Goal: Task Accomplishment & Management: Manage account settings

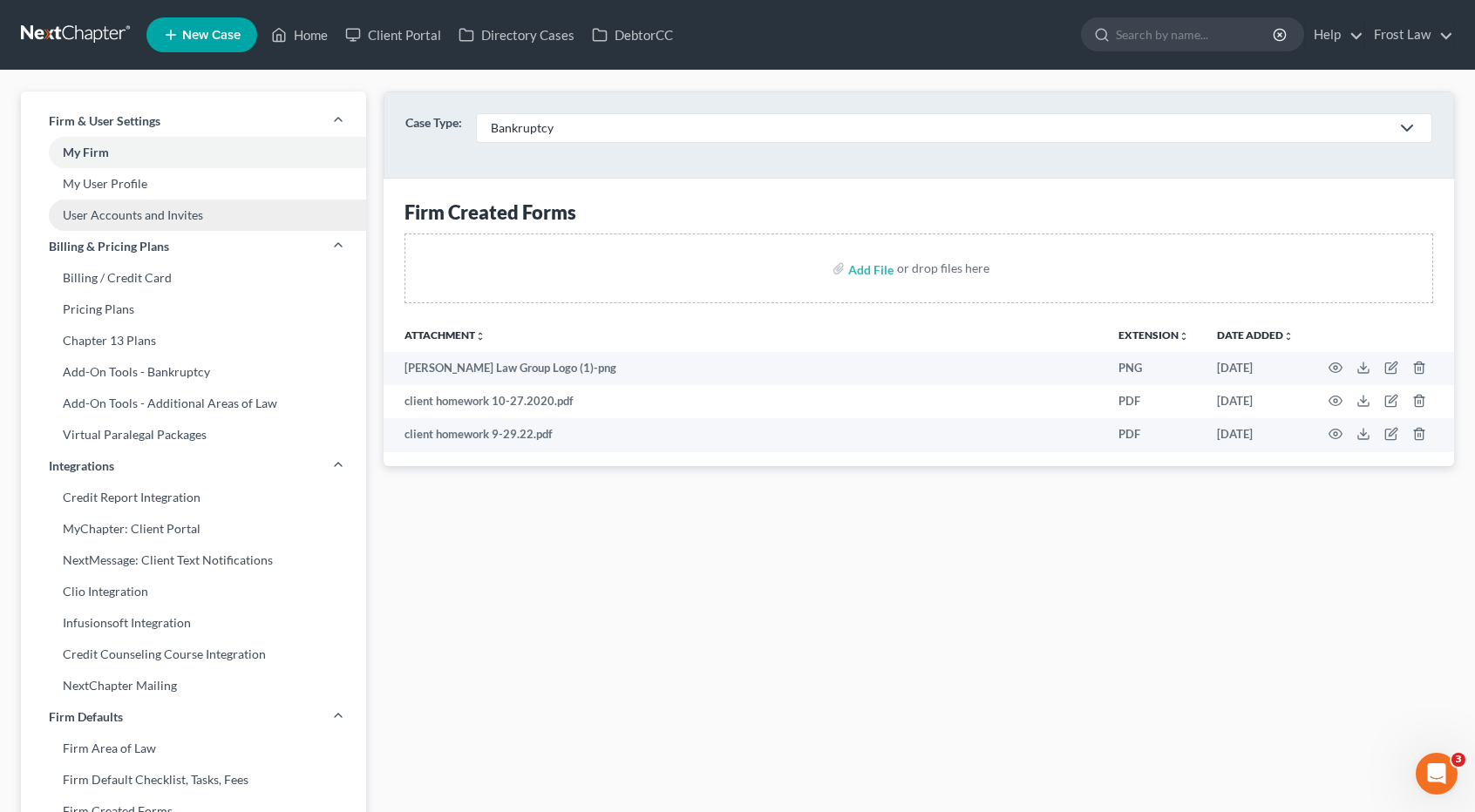
click at [90, 210] on link "User Accounts and Invites" at bounding box center [193, 215] width 345 height 31
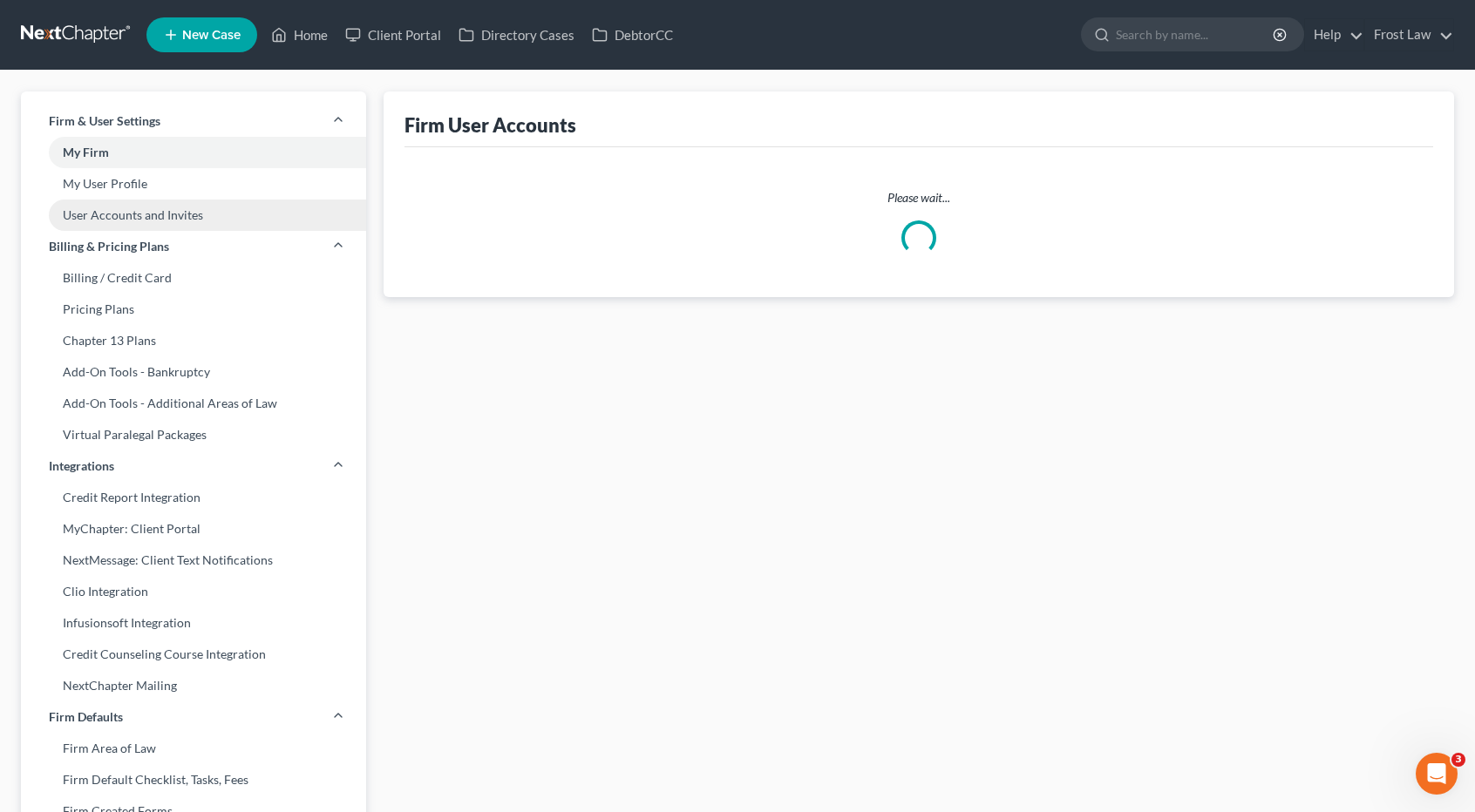
select select "0"
select select "1"
select select "0"
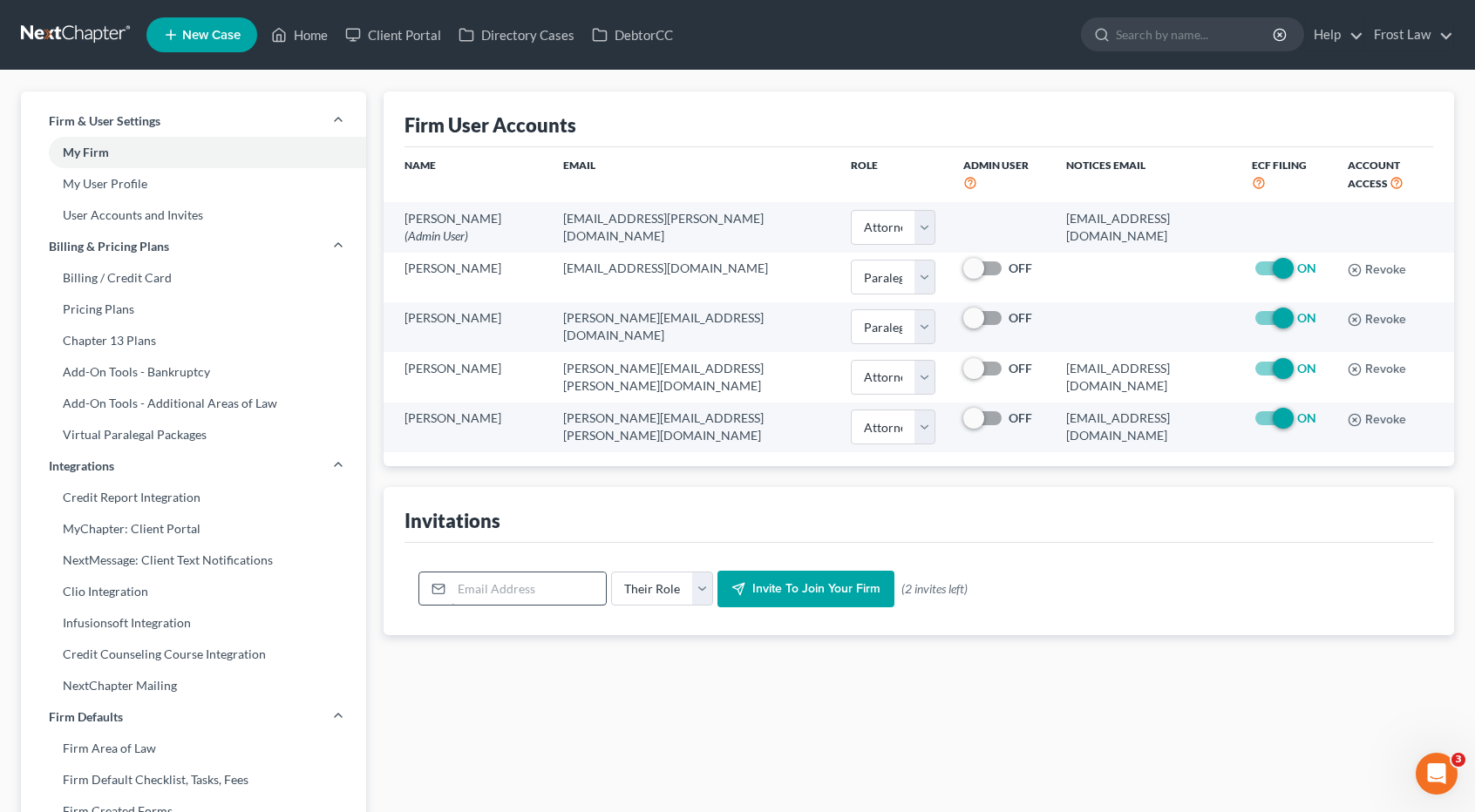
drag, startPoint x: 523, startPoint y: 564, endPoint x: 514, endPoint y: 575, distance: 14.2
click at [518, 570] on div "Their Role Attorney Paralegal Assistant Invite to join your firm (2 invites lef…" at bounding box center [918, 589] width 1029 height 92
click at [508, 580] on input "email" at bounding box center [528, 589] width 154 height 33
type input "[PERSON_NAME][EMAIL_ADDRESS][PERSON_NAME][DOMAIN_NAME]"
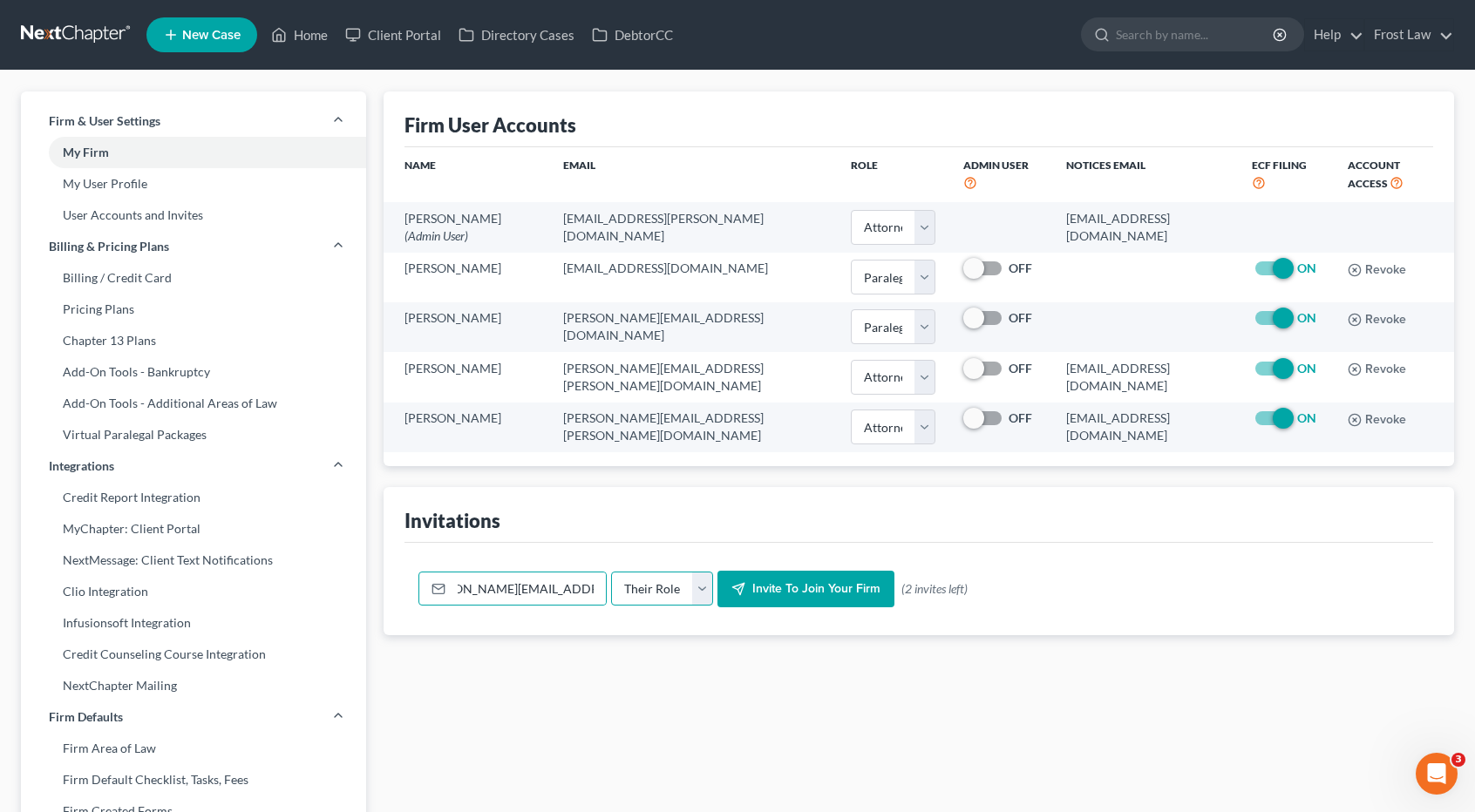
click at [694, 589] on select "Their Role Attorney Paralegal Assistant" at bounding box center [661, 589] width 102 height 35
select select "attorney"
click at [611, 572] on select "Their Role Attorney Paralegal Assistant" at bounding box center [661, 589] width 102 height 35
click at [809, 589] on span "Invite to join your firm" at bounding box center [816, 589] width 128 height 15
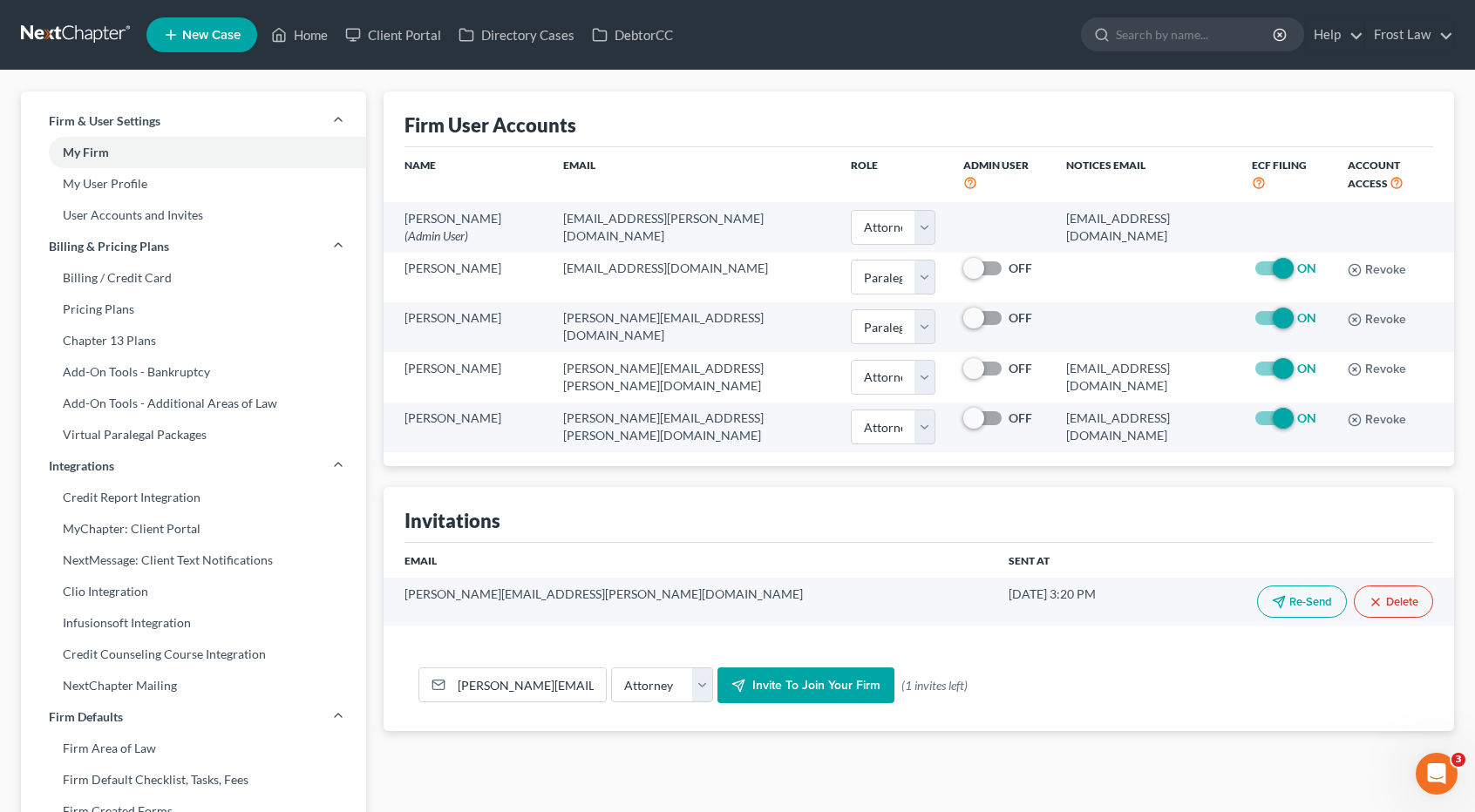
drag, startPoint x: 85, startPoint y: 27, endPoint x: 94, endPoint y: 20, distance: 11.4
click at [85, 27] on link at bounding box center [76, 34] width 111 height 31
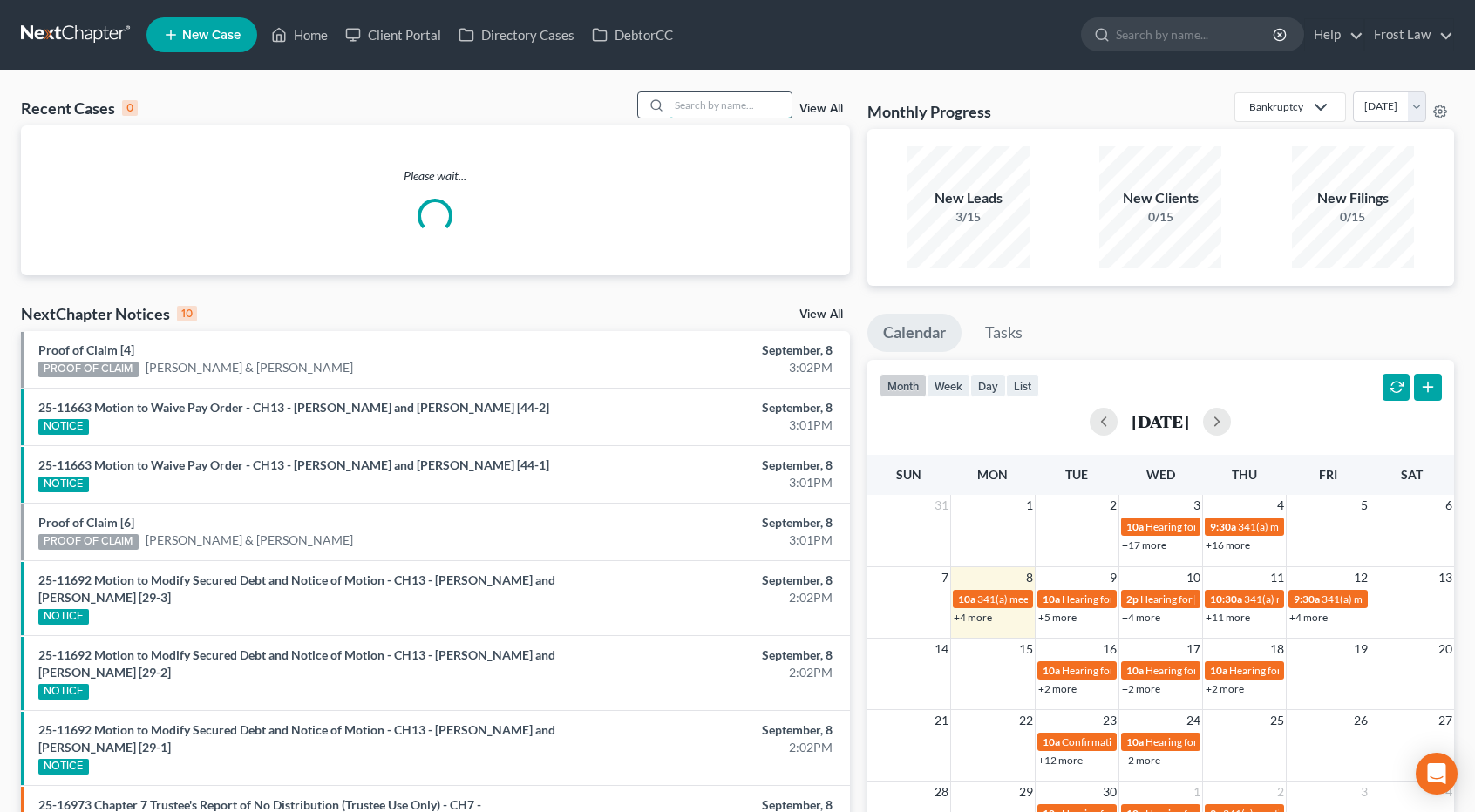
click at [702, 106] on input "search" at bounding box center [730, 104] width 122 height 26
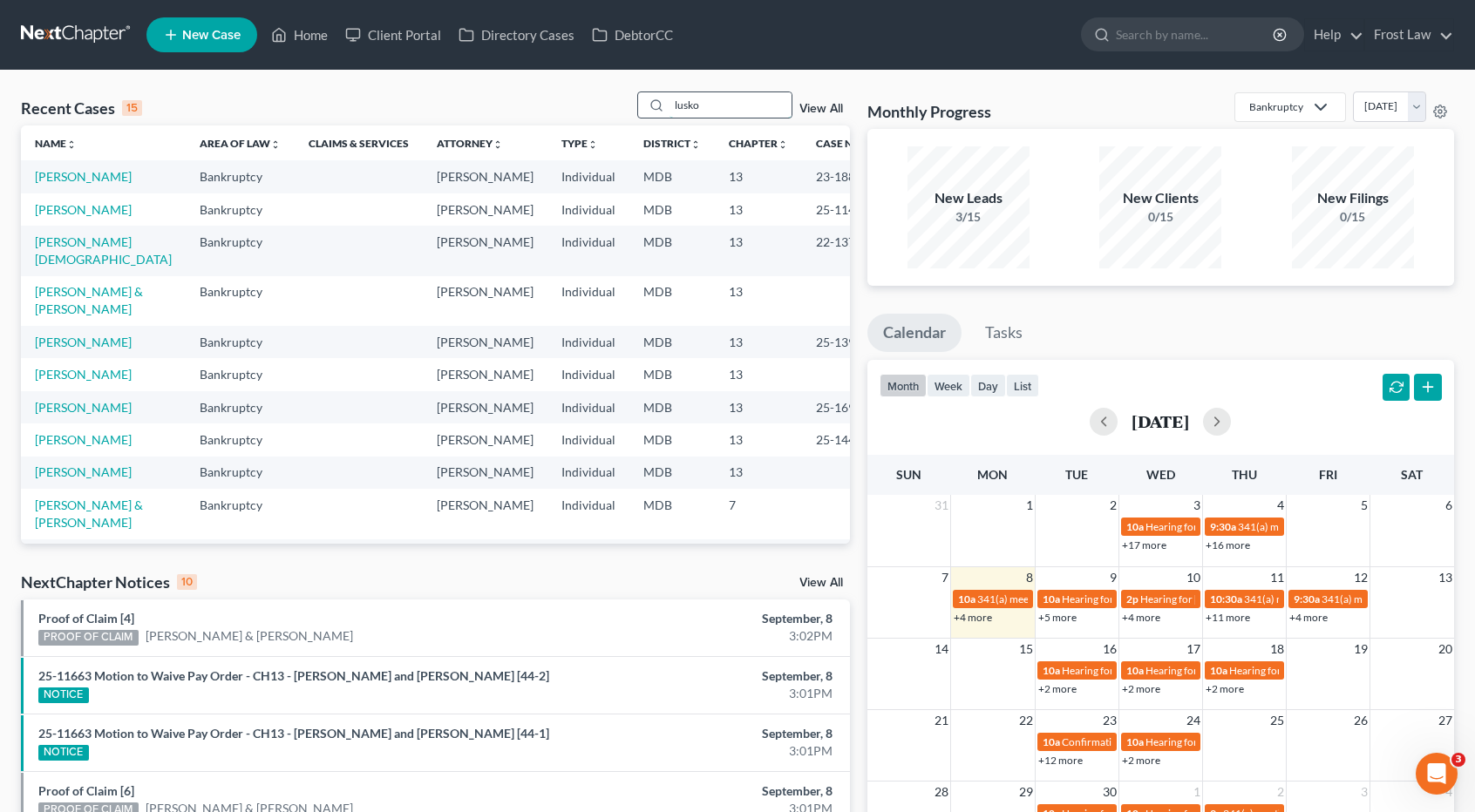
type input "lusko"
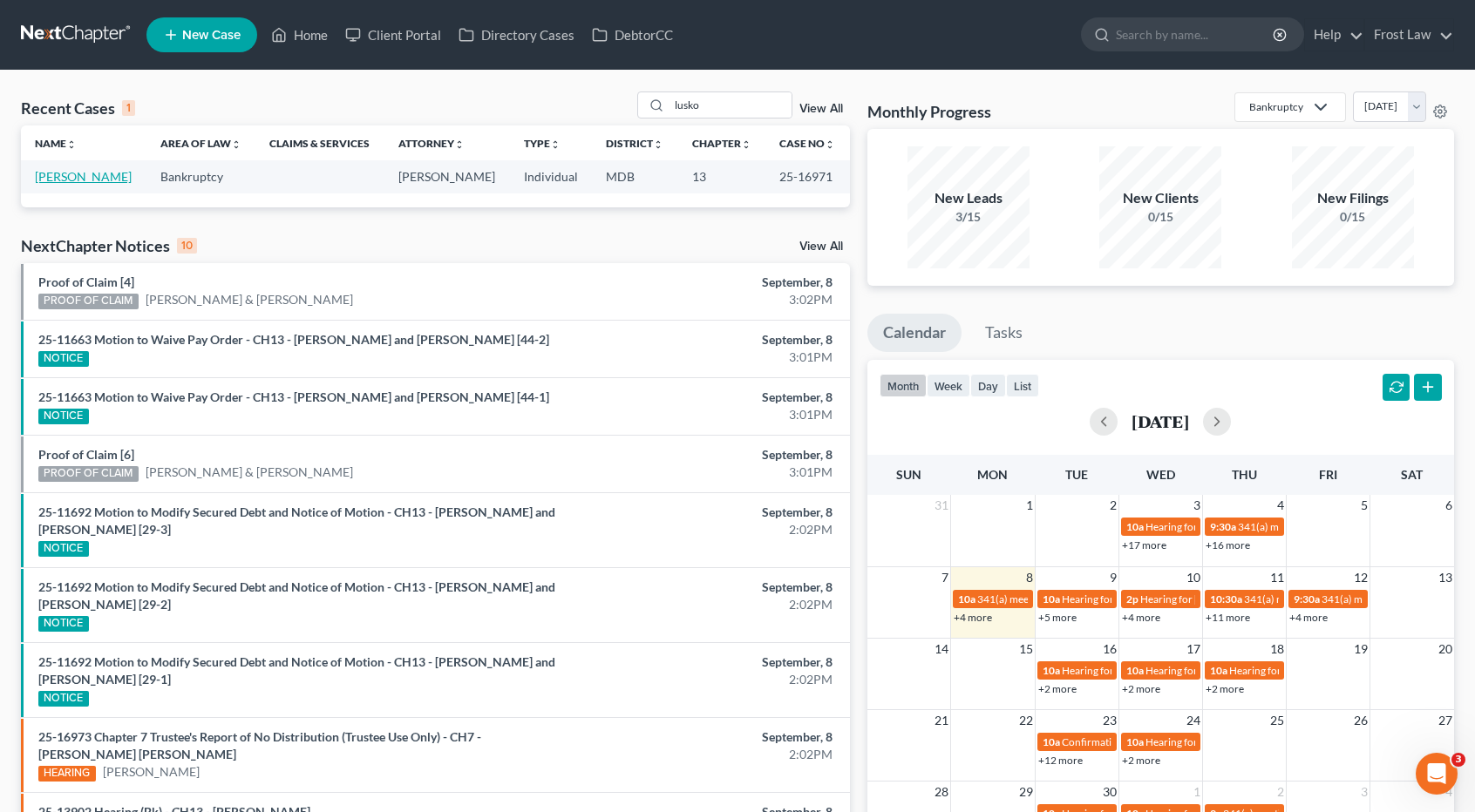
click at [94, 180] on link "Lusko, Margaret" at bounding box center [84, 177] width 97 height 15
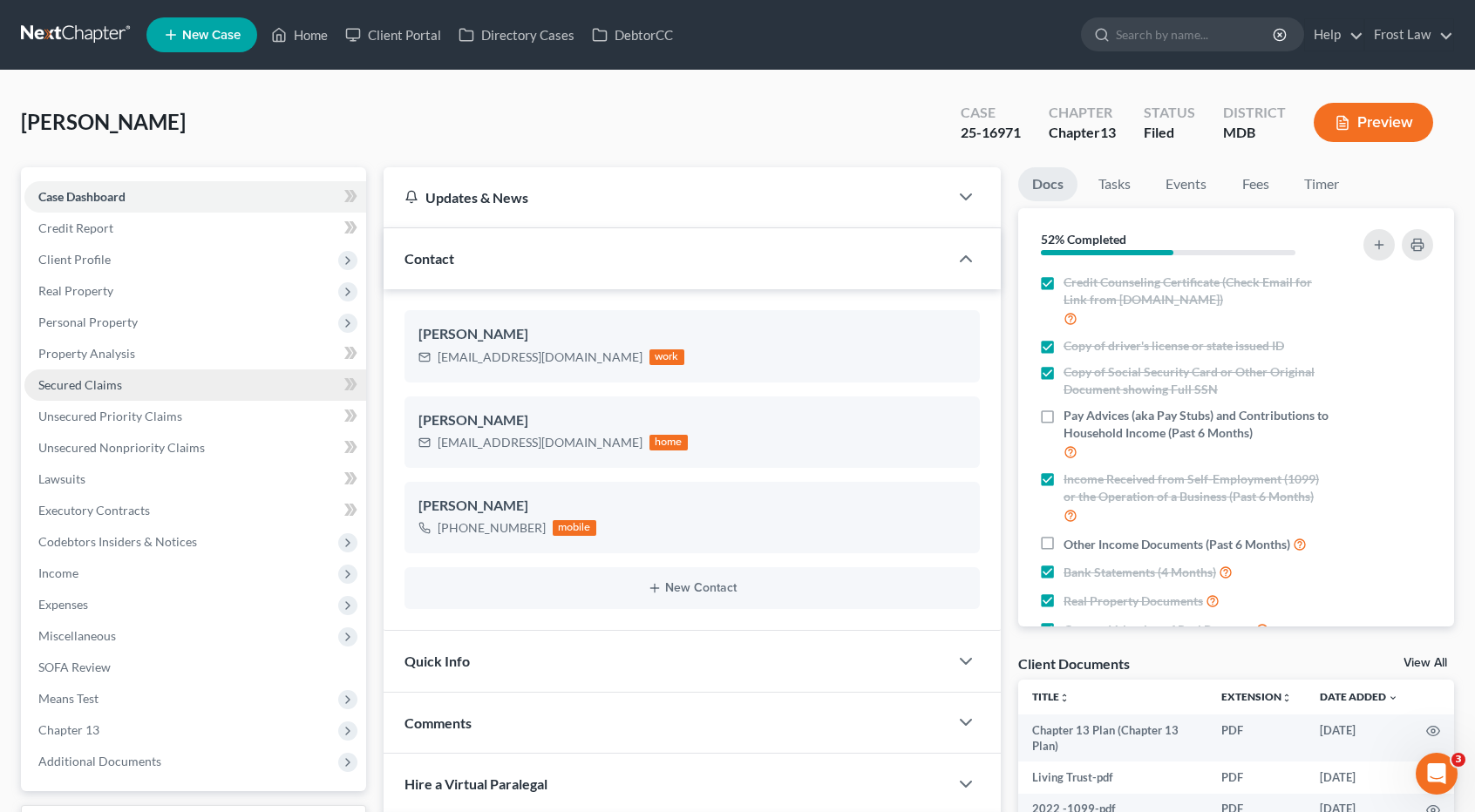
click at [101, 377] on span "Secured Claims" at bounding box center [80, 385] width 84 height 15
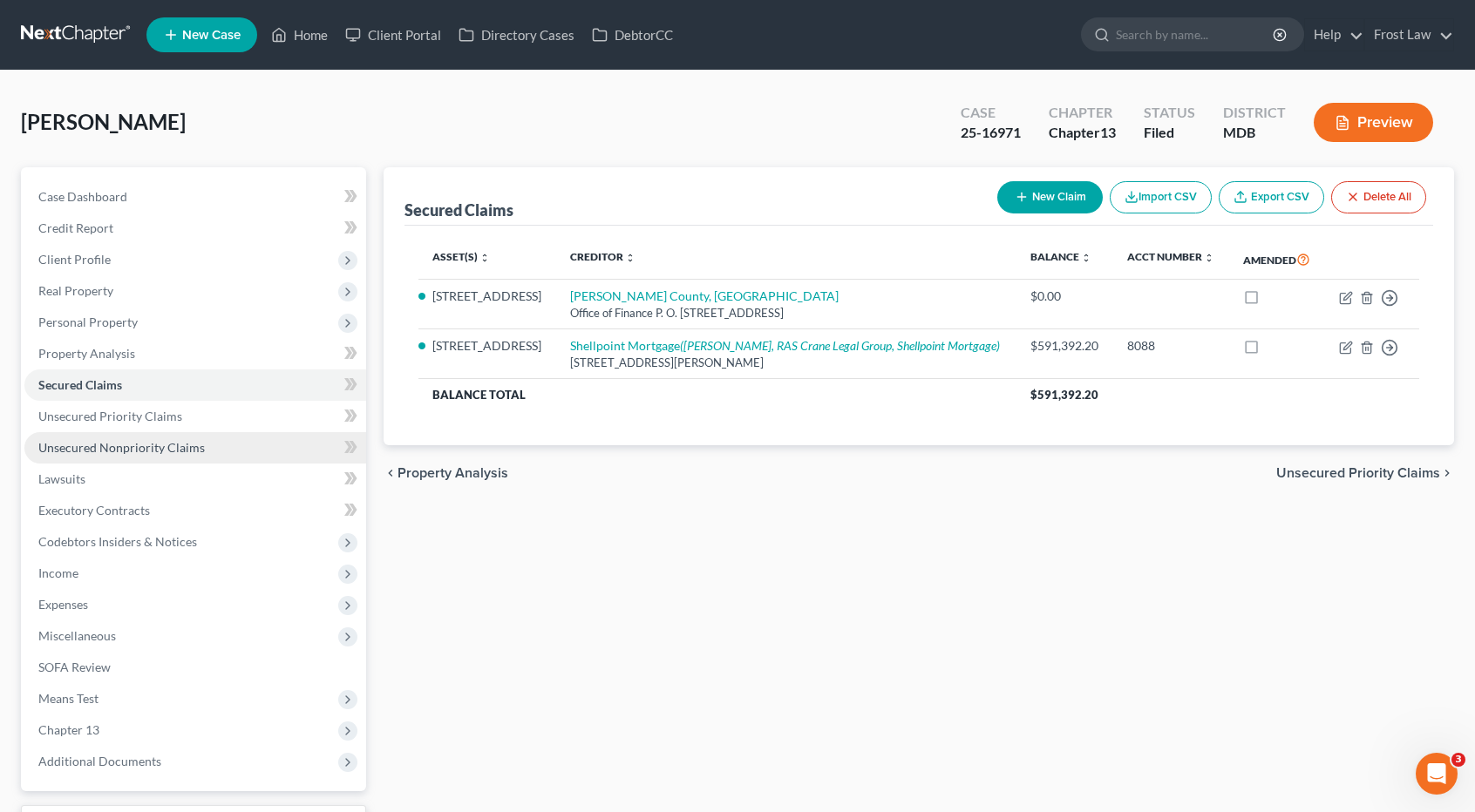
click at [217, 442] on link "Unsecured Nonpriority Claims" at bounding box center [196, 447] width 342 height 31
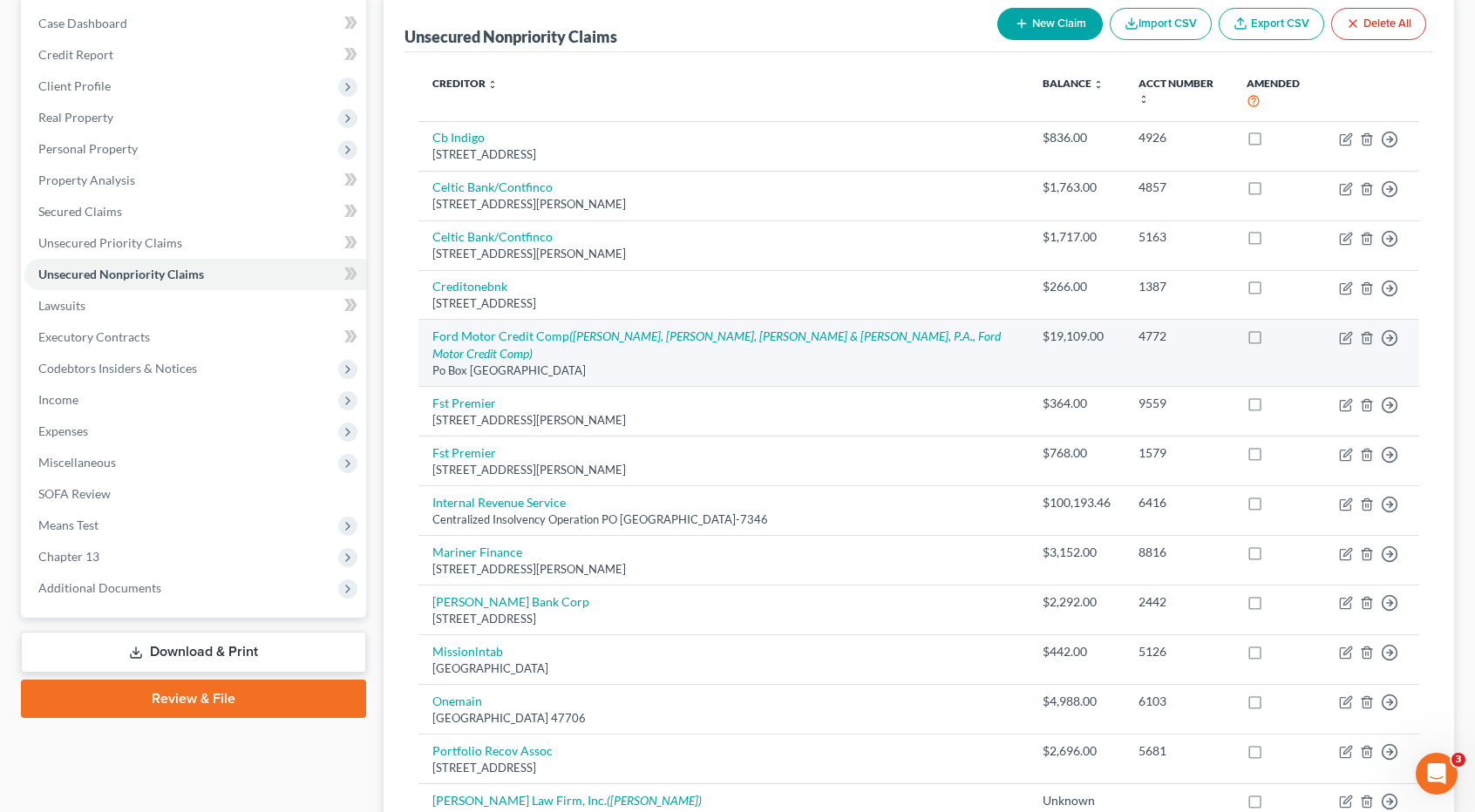
scroll to position [175, 0]
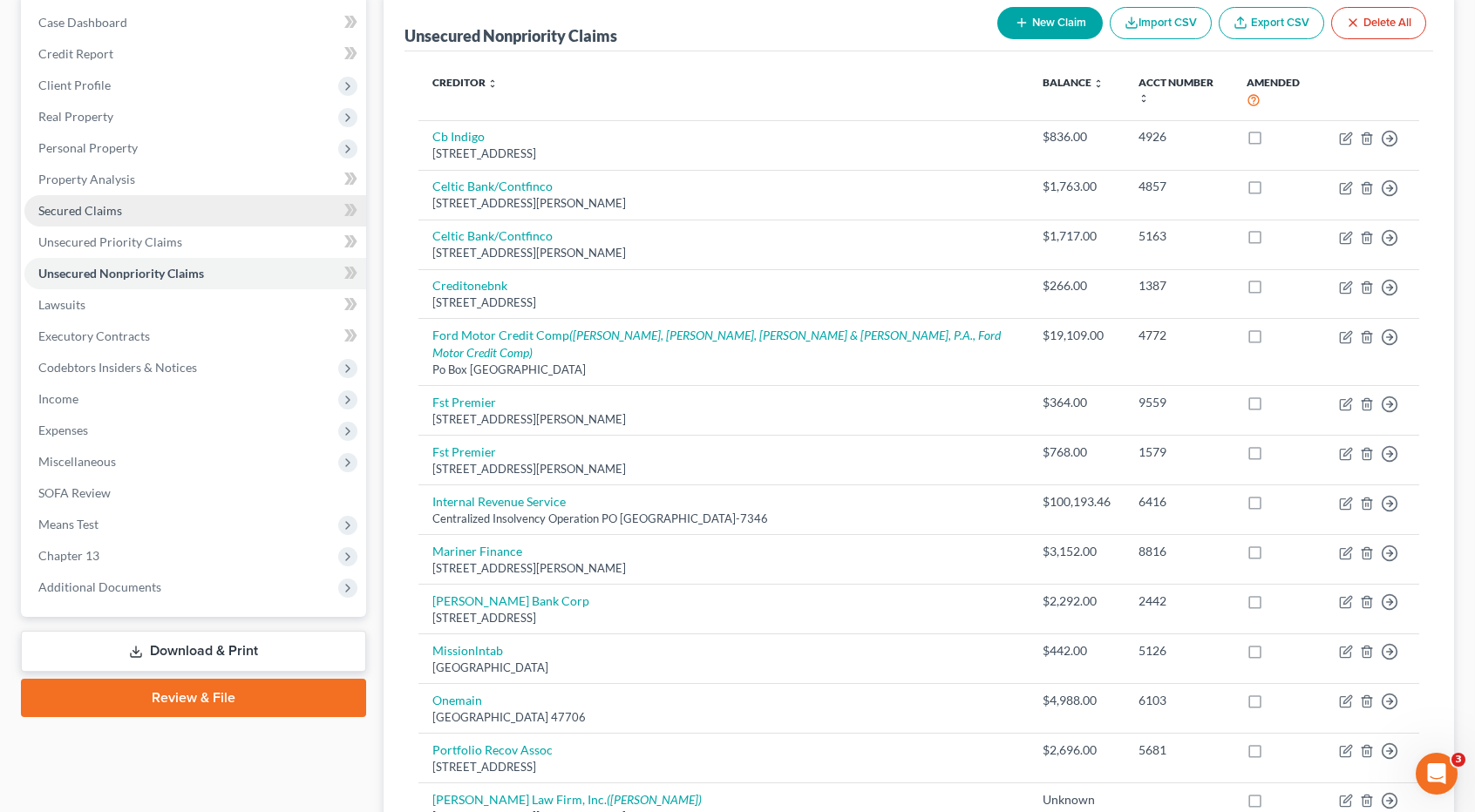
click at [141, 215] on link "Secured Claims" at bounding box center [196, 211] width 342 height 31
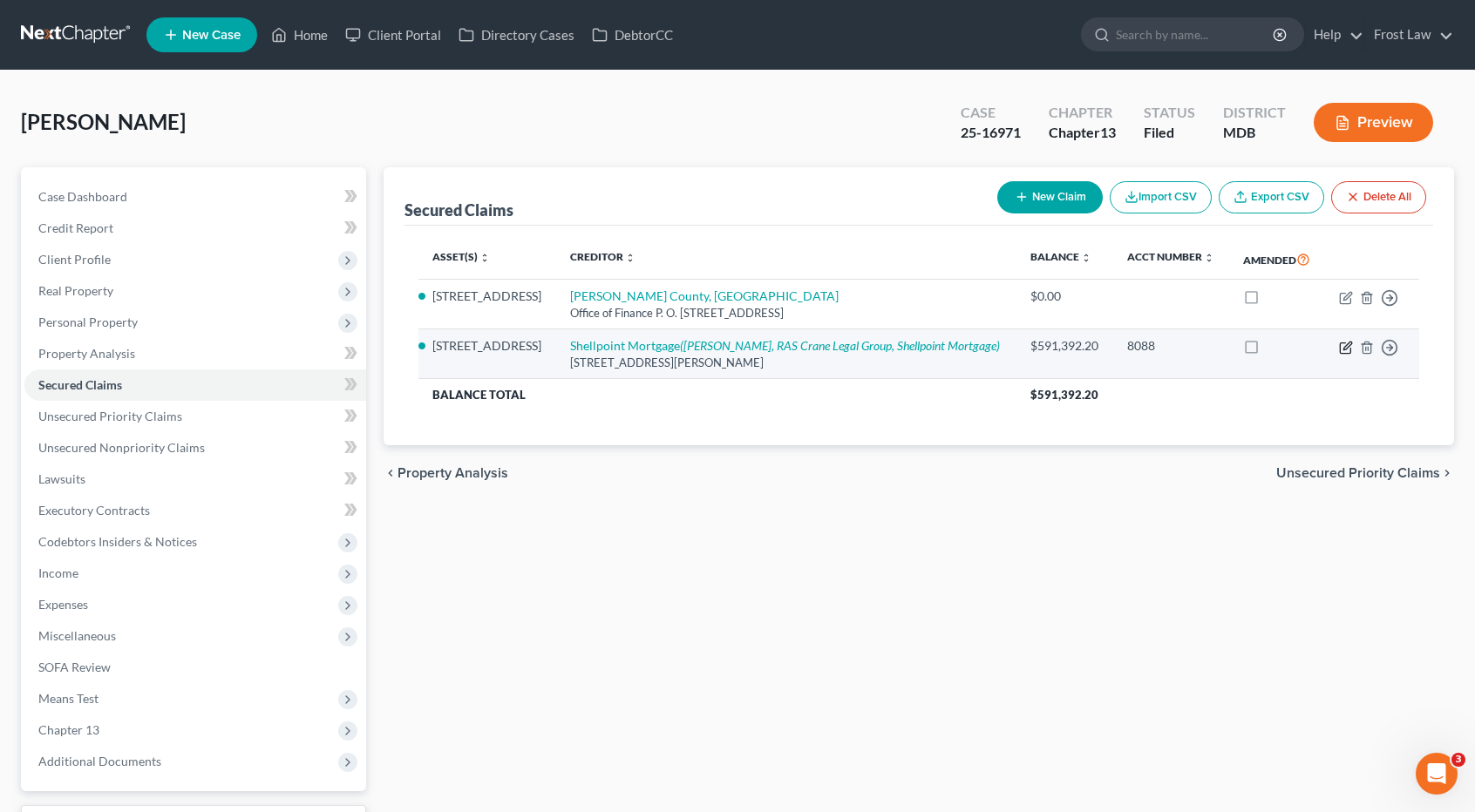
click at [1345, 346] on icon "button" at bounding box center [1346, 348] width 14 height 14
select select "42"
select select "4"
select select "0"
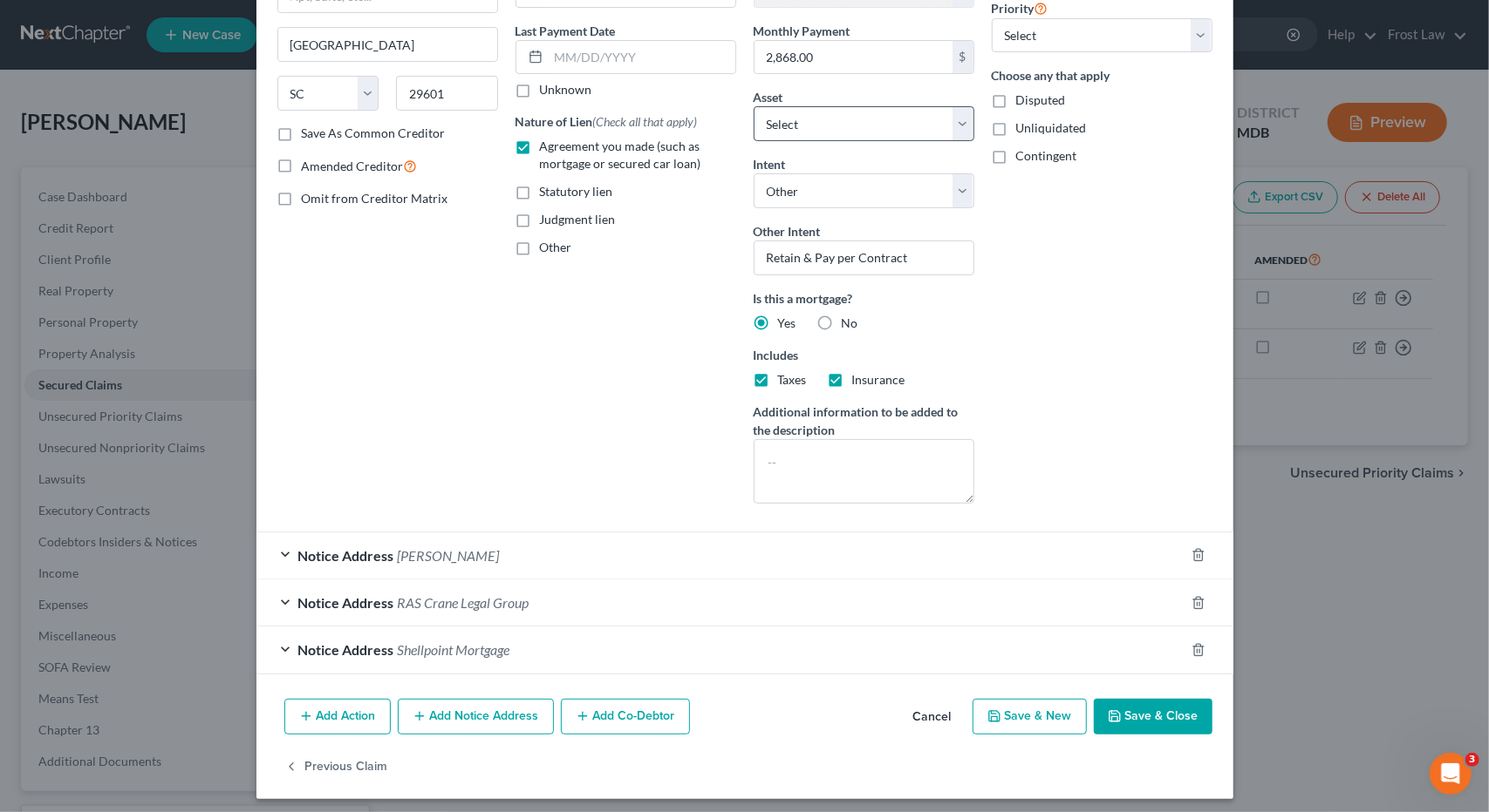
scroll to position [219, 0]
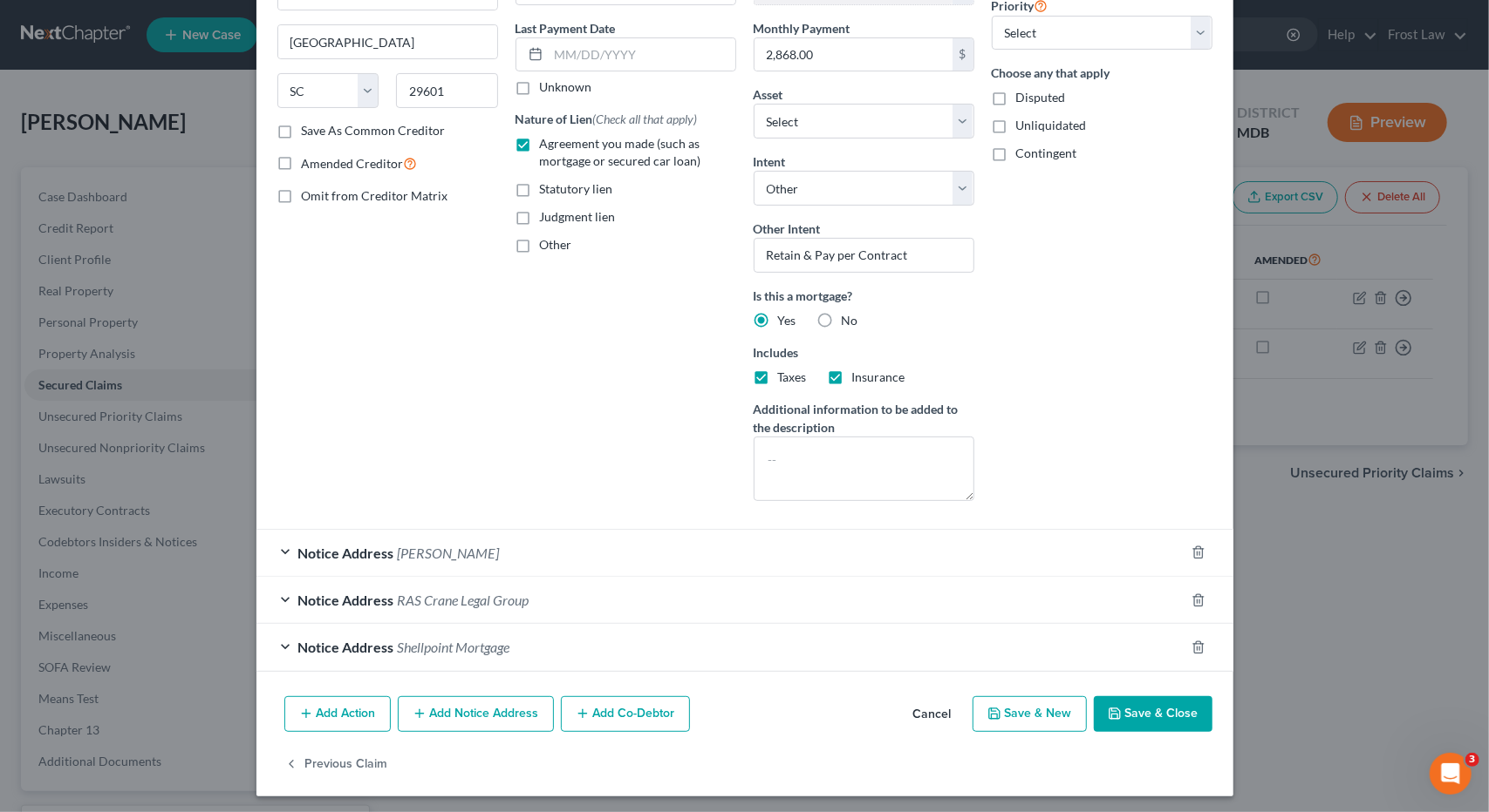
click at [595, 641] on div "Notice Address Shellpoint Mortgage" at bounding box center [720, 647] width 928 height 47
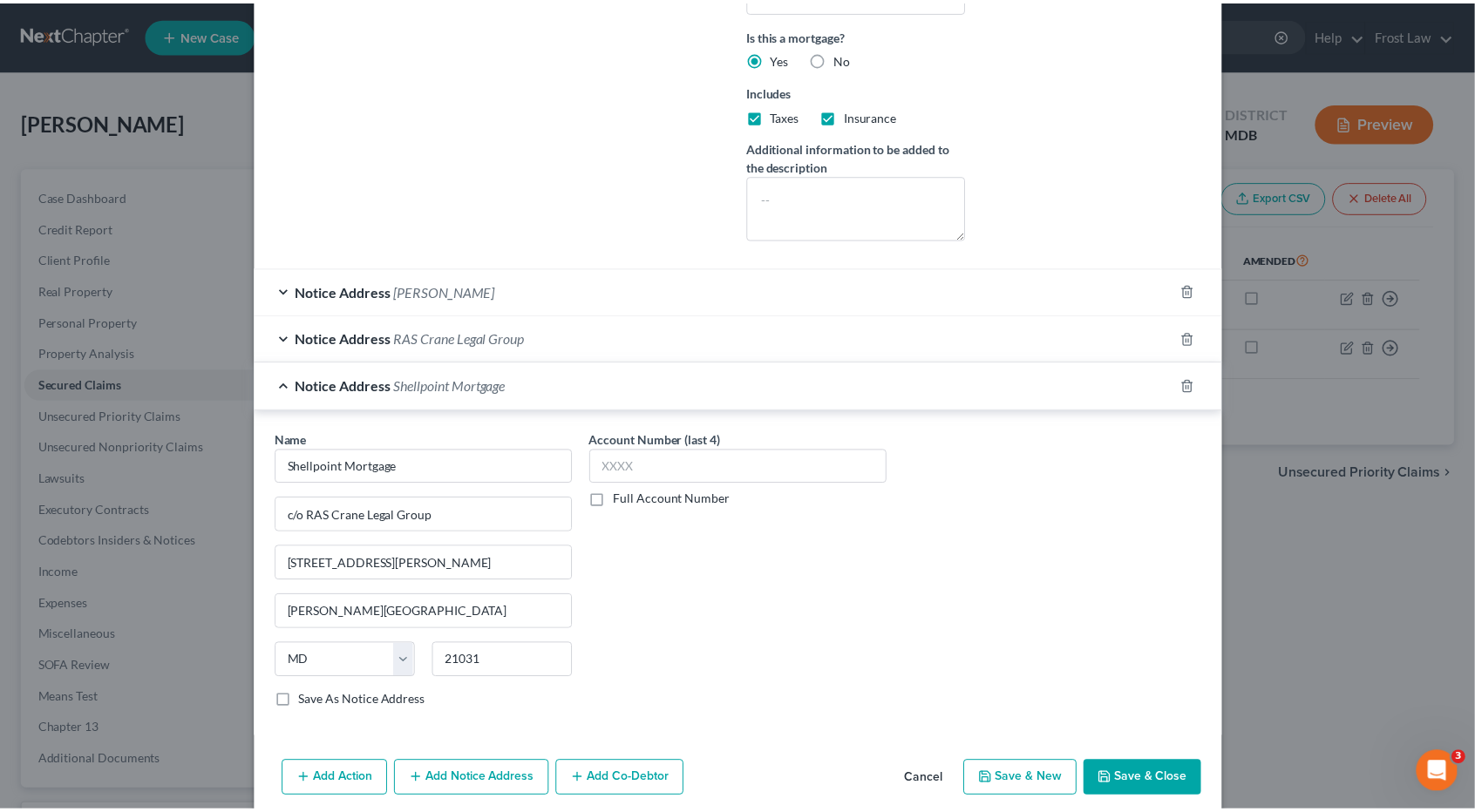
scroll to position [0, 0]
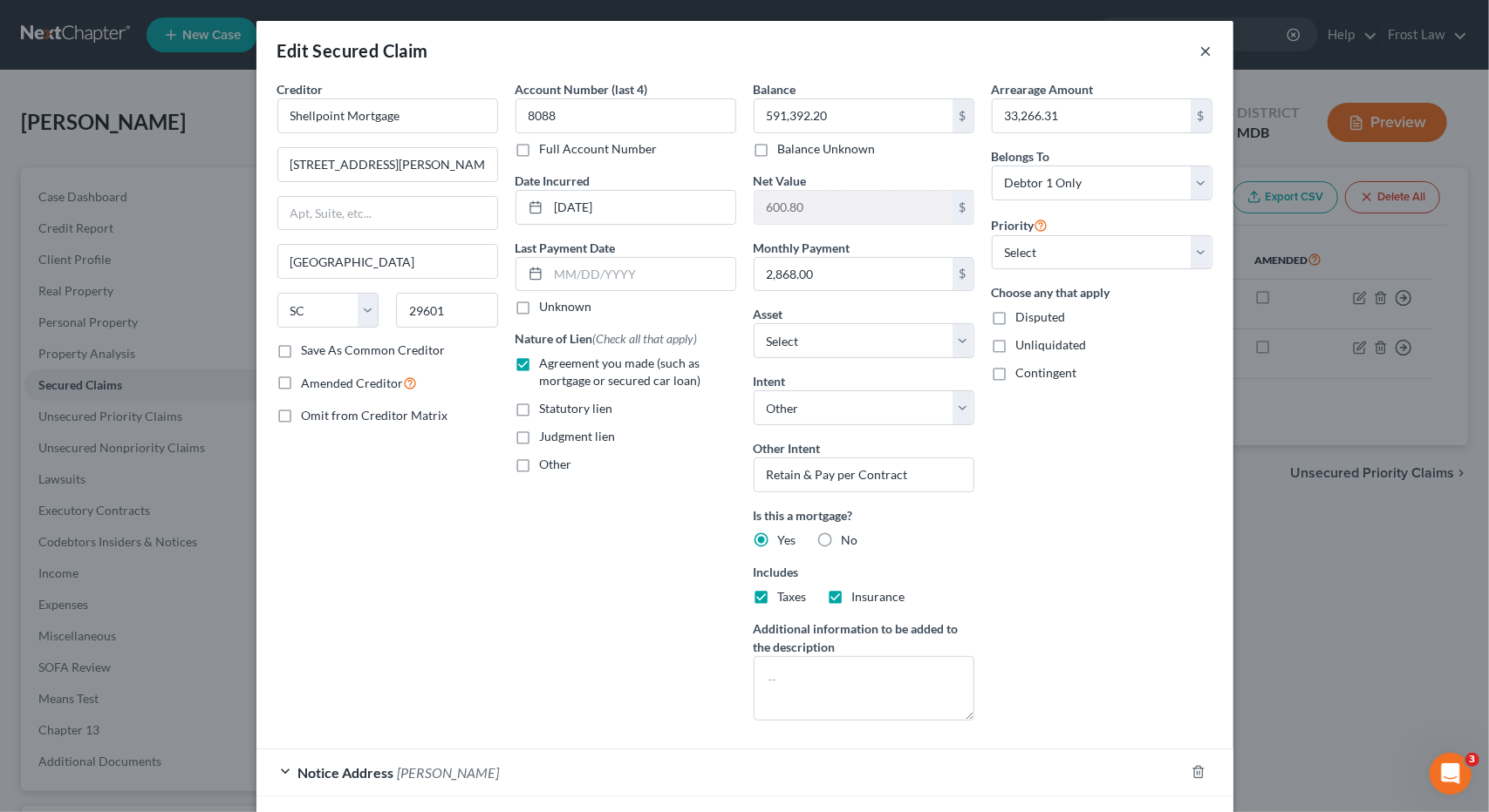
click at [1200, 47] on button "×" at bounding box center [1206, 50] width 12 height 21
